Goal: Task Accomplishment & Management: Manage account settings

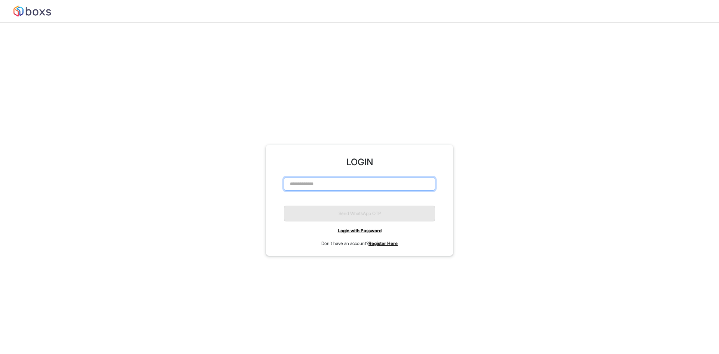
click at [357, 189] on input "text" at bounding box center [359, 183] width 151 height 13
click at [361, 233] on link "Login with Password" at bounding box center [360, 231] width 44 height 6
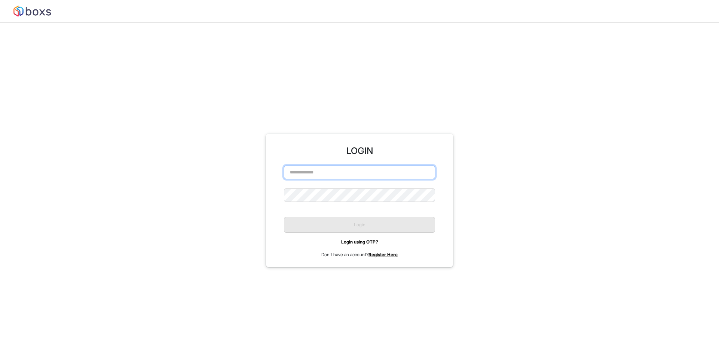
click at [332, 169] on input "text" at bounding box center [359, 172] width 151 height 13
type input "**********"
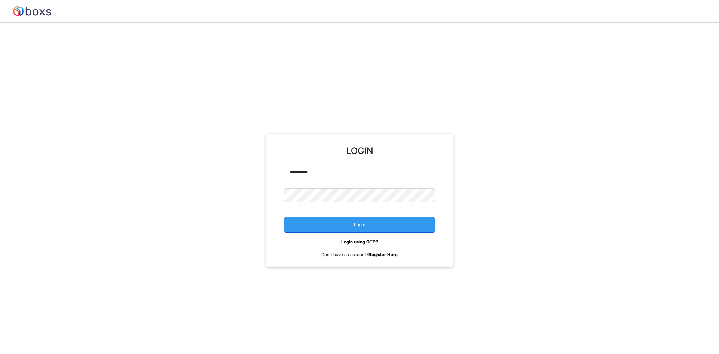
click at [341, 231] on button "Login" at bounding box center [359, 225] width 151 height 16
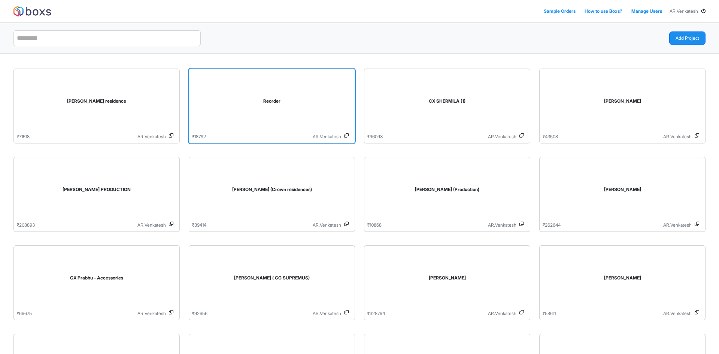
click at [297, 107] on div "Reorder" at bounding box center [272, 102] width 160 height 61
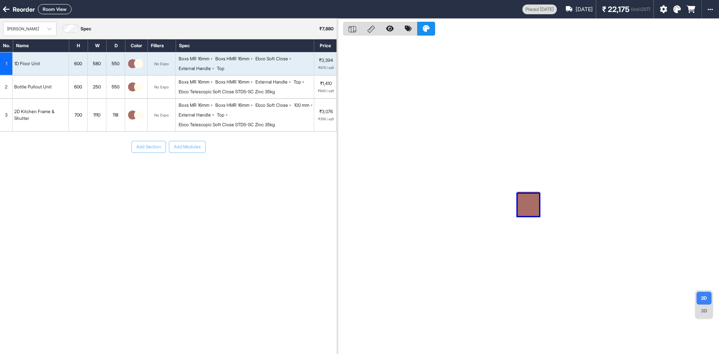
click at [586, 9] on span "[DATE]" at bounding box center [584, 9] width 17 height 8
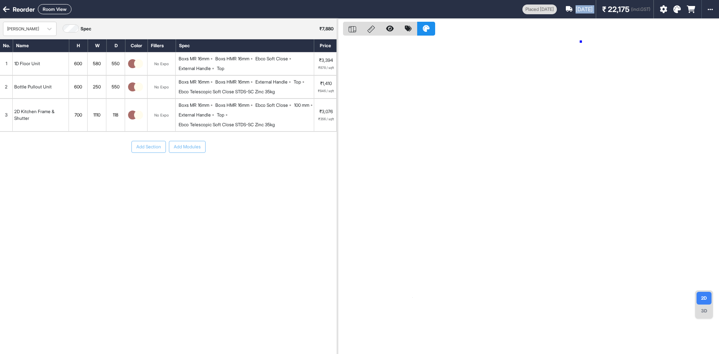
drag, startPoint x: 581, startPoint y: 42, endPoint x: 580, endPoint y: 49, distance: 7.2
click at [581, 42] on div at bounding box center [528, 196] width 382 height 354
click at [457, 109] on div at bounding box center [528, 196] width 382 height 354
click at [43, 32] on div at bounding box center [49, 28] width 13 height 13
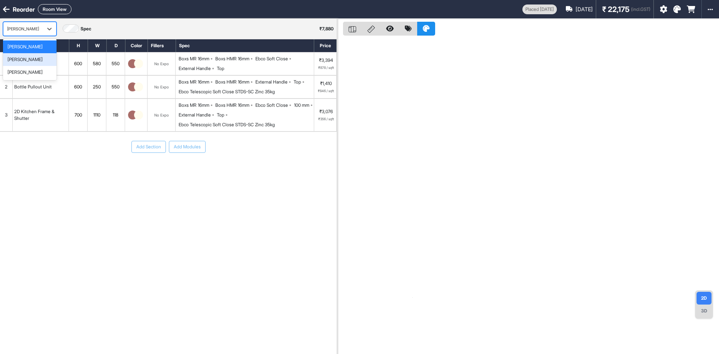
click at [33, 61] on div "[PERSON_NAME]" at bounding box center [29, 59] width 45 height 7
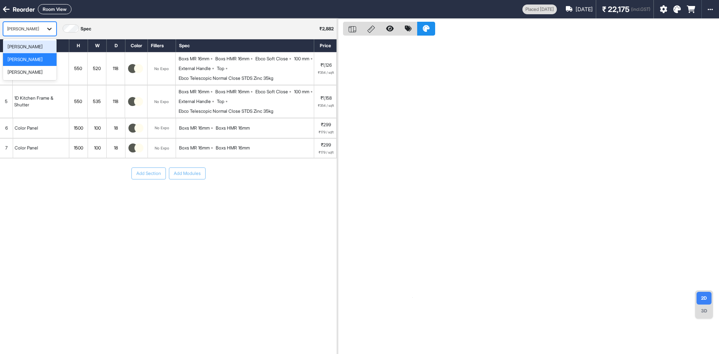
click at [45, 27] on div at bounding box center [49, 28] width 13 height 13
click at [31, 74] on div "[PERSON_NAME]" at bounding box center [29, 72] width 45 height 7
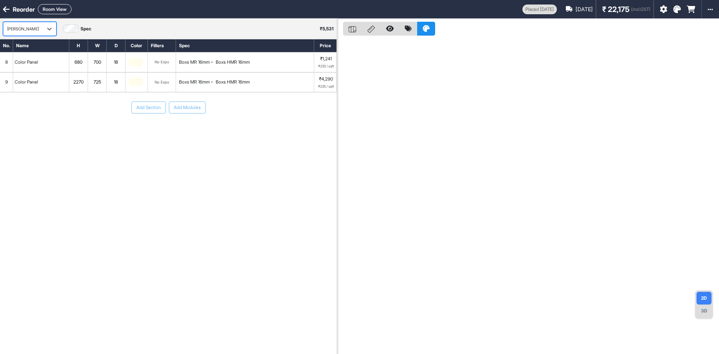
click at [51, 84] on div "Color Panel" at bounding box center [41, 82] width 56 height 19
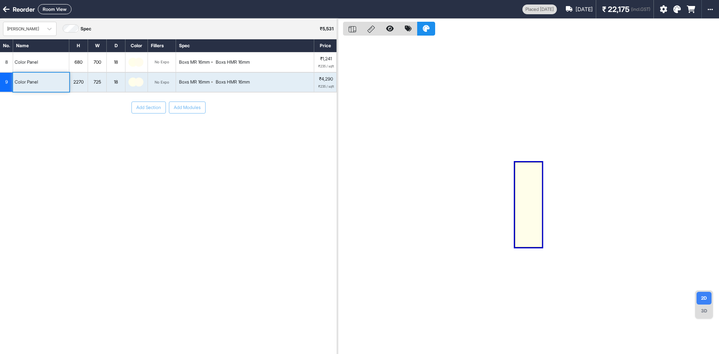
click at [55, 123] on div "Add Section Add Modules" at bounding box center [168, 130] width 337 height 75
click at [96, 137] on div "Add Section Add Modules" at bounding box center [168, 130] width 337 height 75
click at [6, 7] on icon at bounding box center [6, 9] width 7 height 7
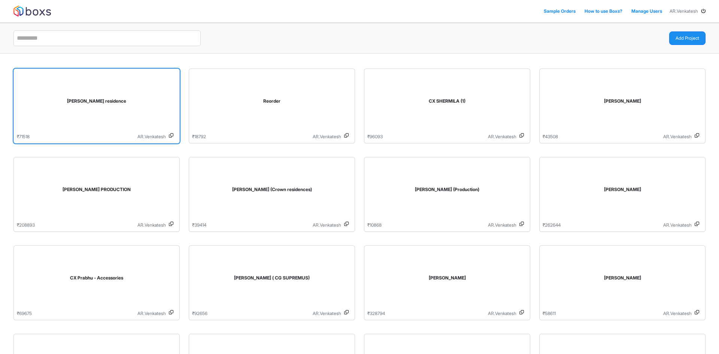
click at [128, 113] on div "[PERSON_NAME] residence" at bounding box center [97, 102] width 160 height 61
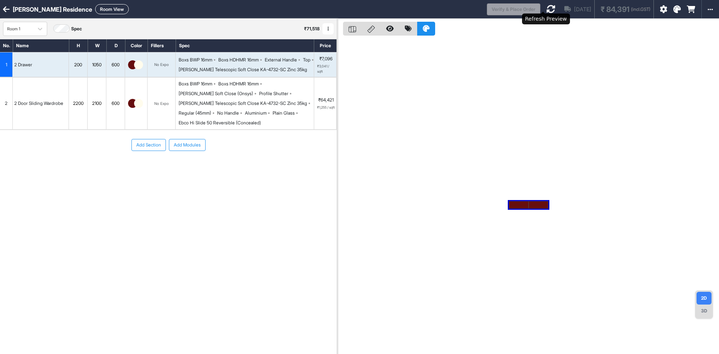
click at [547, 9] on icon at bounding box center [551, 8] width 9 height 9
click at [643, 116] on div at bounding box center [528, 196] width 382 height 354
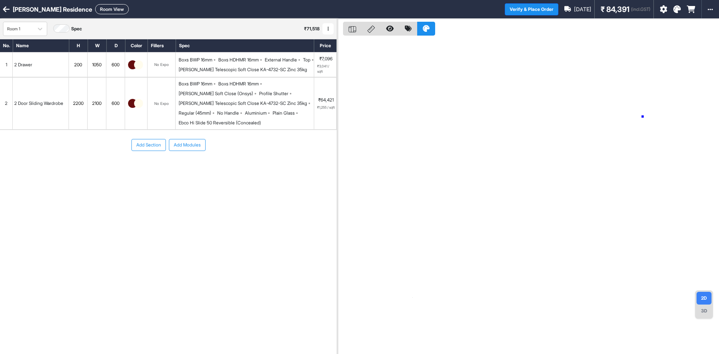
click at [643, 116] on div at bounding box center [528, 196] width 382 height 354
click at [43, 30] on icon at bounding box center [39, 28] width 7 height 7
click at [5, 7] on icon at bounding box center [6, 9] width 7 height 7
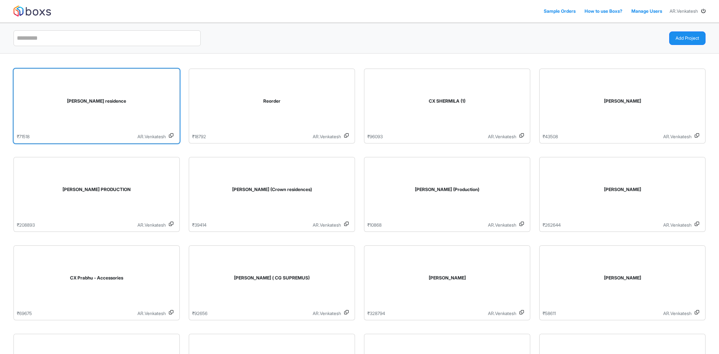
click at [78, 103] on div "[PERSON_NAME] residence" at bounding box center [97, 101] width 148 height 7
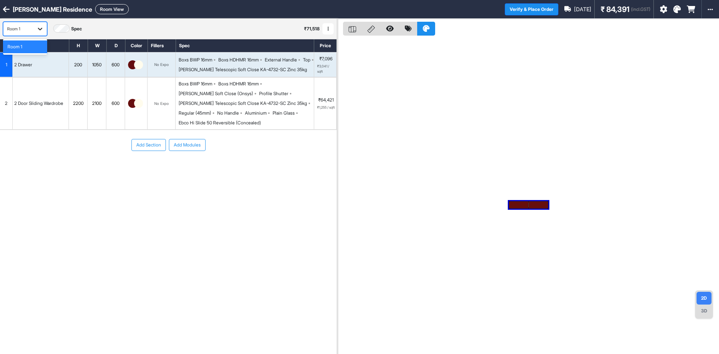
click at [39, 31] on icon at bounding box center [39, 28] width 7 height 7
click at [31, 48] on div "Room 1" at bounding box center [24, 46] width 35 height 7
click at [37, 112] on div "2 Door Sliding Wardrobe" at bounding box center [41, 104] width 56 height 52
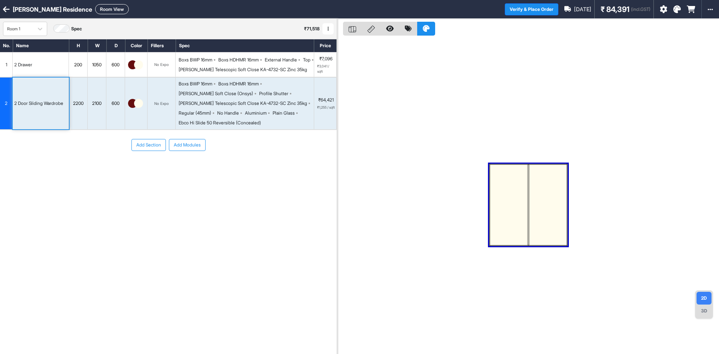
click at [46, 62] on div "2 Drawer" at bounding box center [41, 64] width 56 height 24
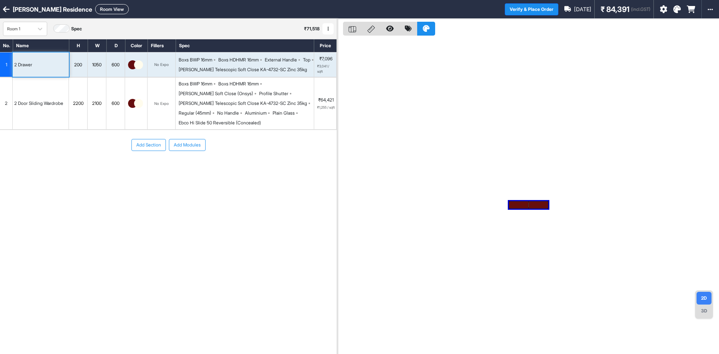
click at [49, 82] on div "2 Door Sliding Wardrobe" at bounding box center [41, 104] width 56 height 52
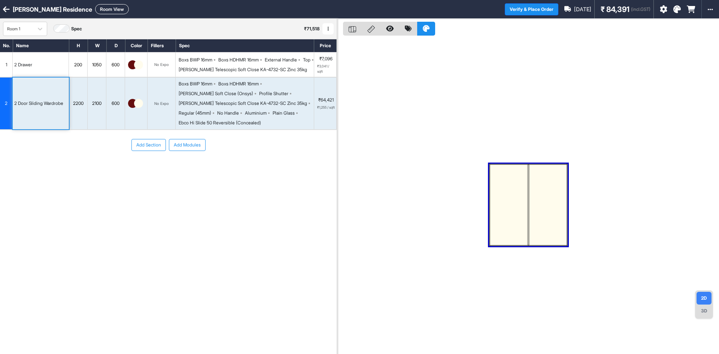
click at [2, 10] on div "[PERSON_NAME] residence Room View" at bounding box center [252, 9] width 505 height 10
click at [3, 10] on icon at bounding box center [6, 9] width 7 height 7
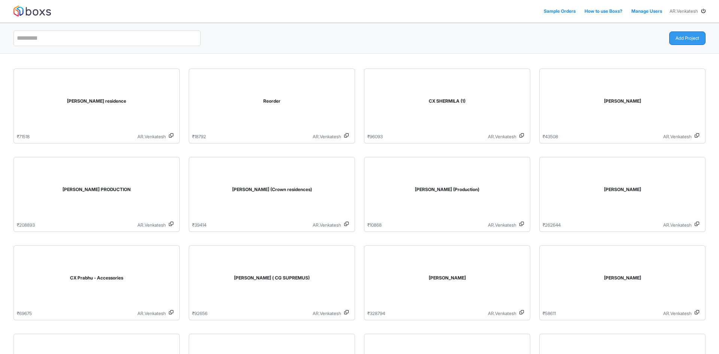
click at [678, 37] on button "Add Project" at bounding box center [687, 37] width 36 height 13
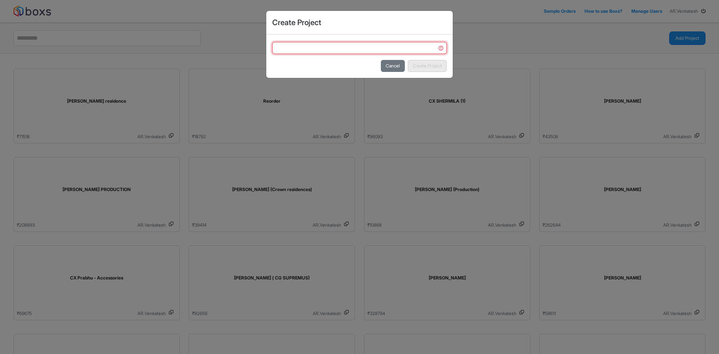
click at [332, 45] on input "text" at bounding box center [359, 48] width 175 height 12
click at [319, 49] on input "*****" at bounding box center [359, 48] width 175 height 12
type input "******"
click at [418, 67] on button "Create Project" at bounding box center [427, 66] width 39 height 12
